Goal: Task Accomplishment & Management: Use online tool/utility

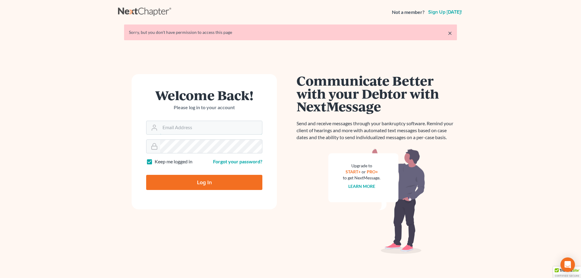
type input "[PERSON_NAME][EMAIL_ADDRESS][DOMAIN_NAME]"
click at [210, 182] on input "Log In" at bounding box center [204, 182] width 116 height 15
type input "Thinking..."
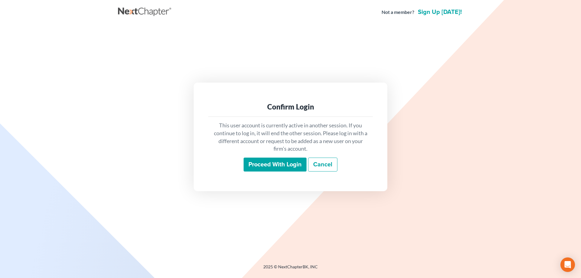
click at [264, 169] on input "Proceed with login" at bounding box center [275, 165] width 63 height 14
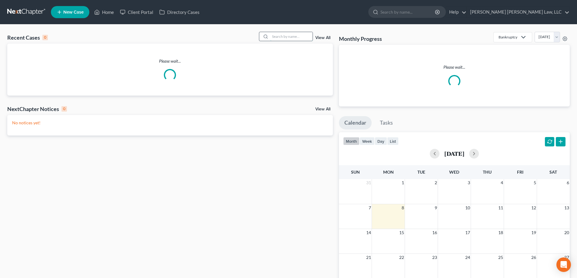
click at [282, 36] on input "search" at bounding box center [291, 36] width 42 height 9
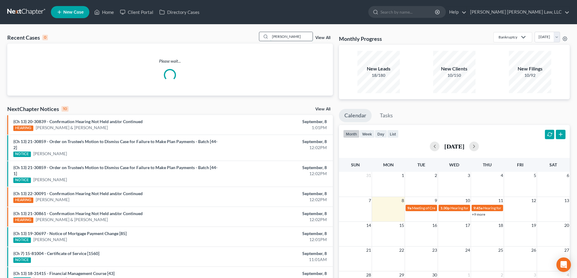
type input "[PERSON_NAME]"
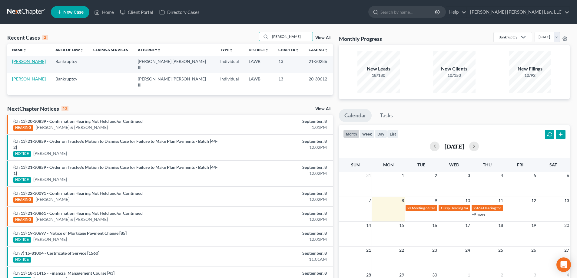
click at [40, 61] on link "[PERSON_NAME]" at bounding box center [29, 61] width 34 height 5
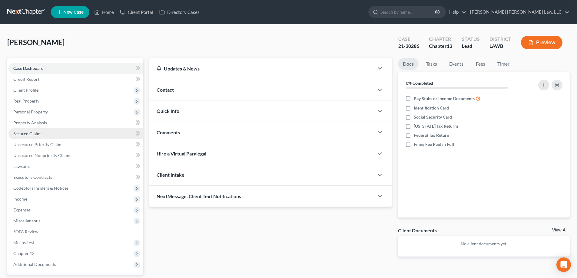
click at [53, 134] on link "Secured Claims" at bounding box center [75, 133] width 135 height 11
